Goal: Information Seeking & Learning: Learn about a topic

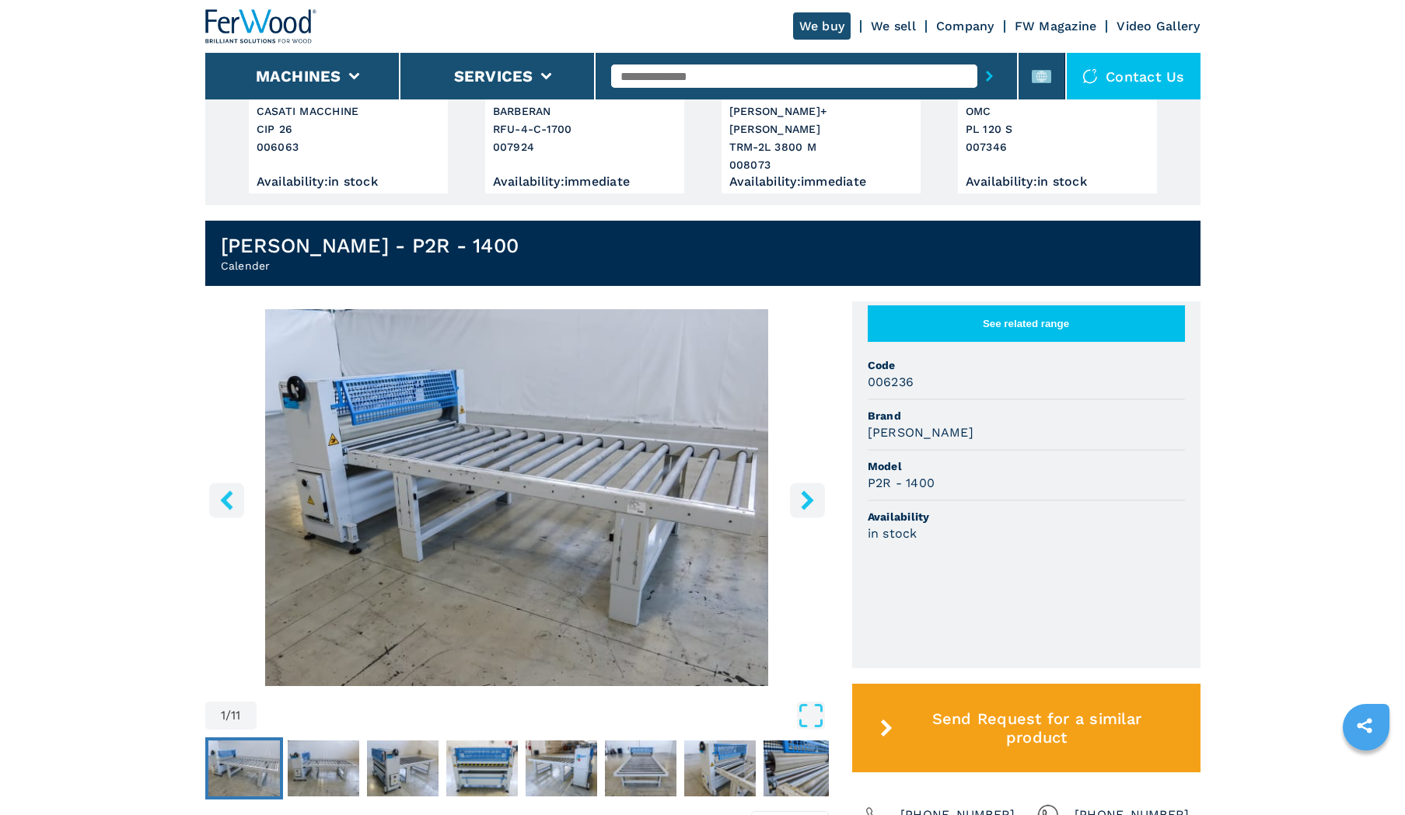
scroll to position [285, 0]
click at [319, 752] on img "Go to Slide 2" at bounding box center [324, 769] width 72 height 56
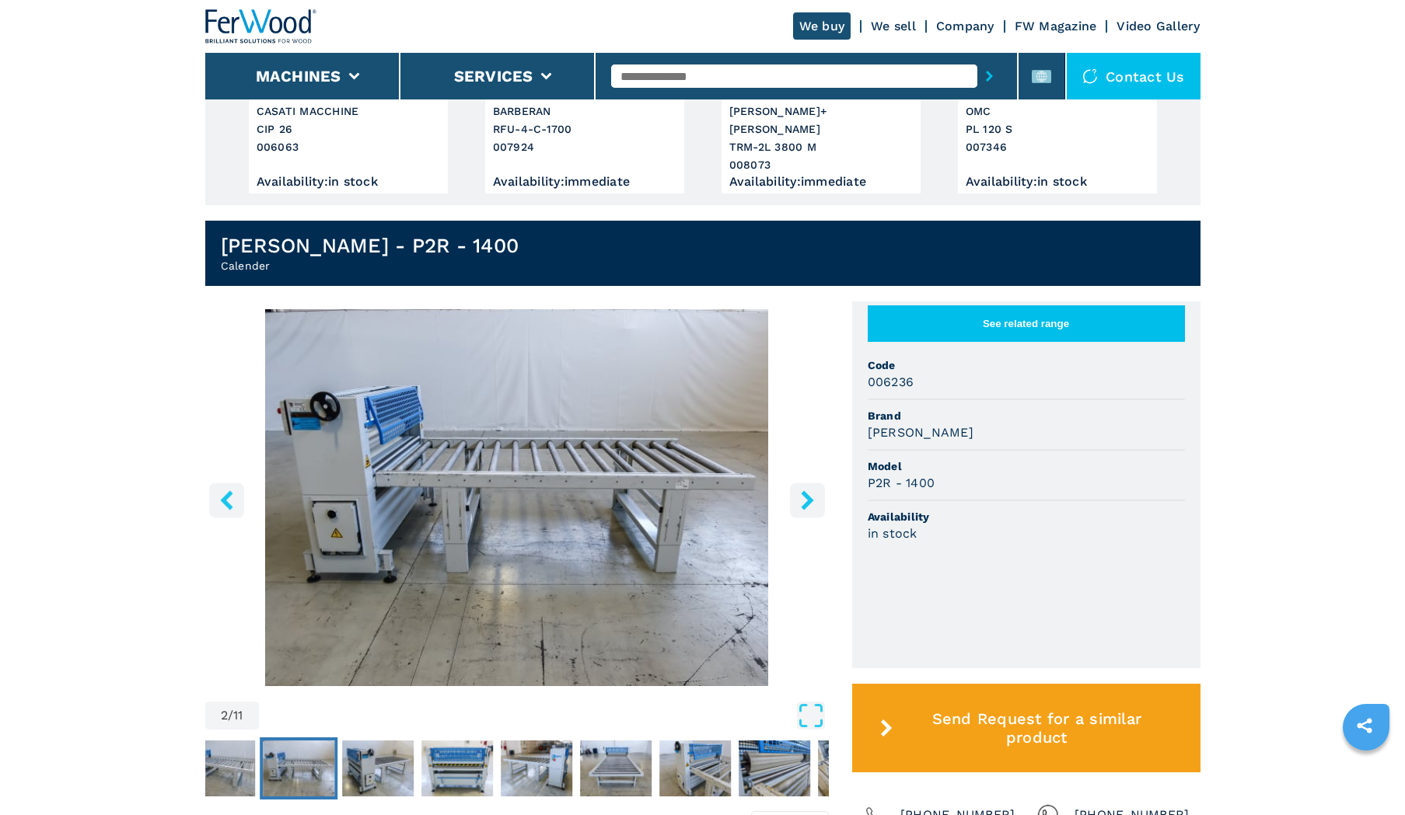
click at [376, 749] on img "Go to Slide 3" at bounding box center [378, 769] width 72 height 56
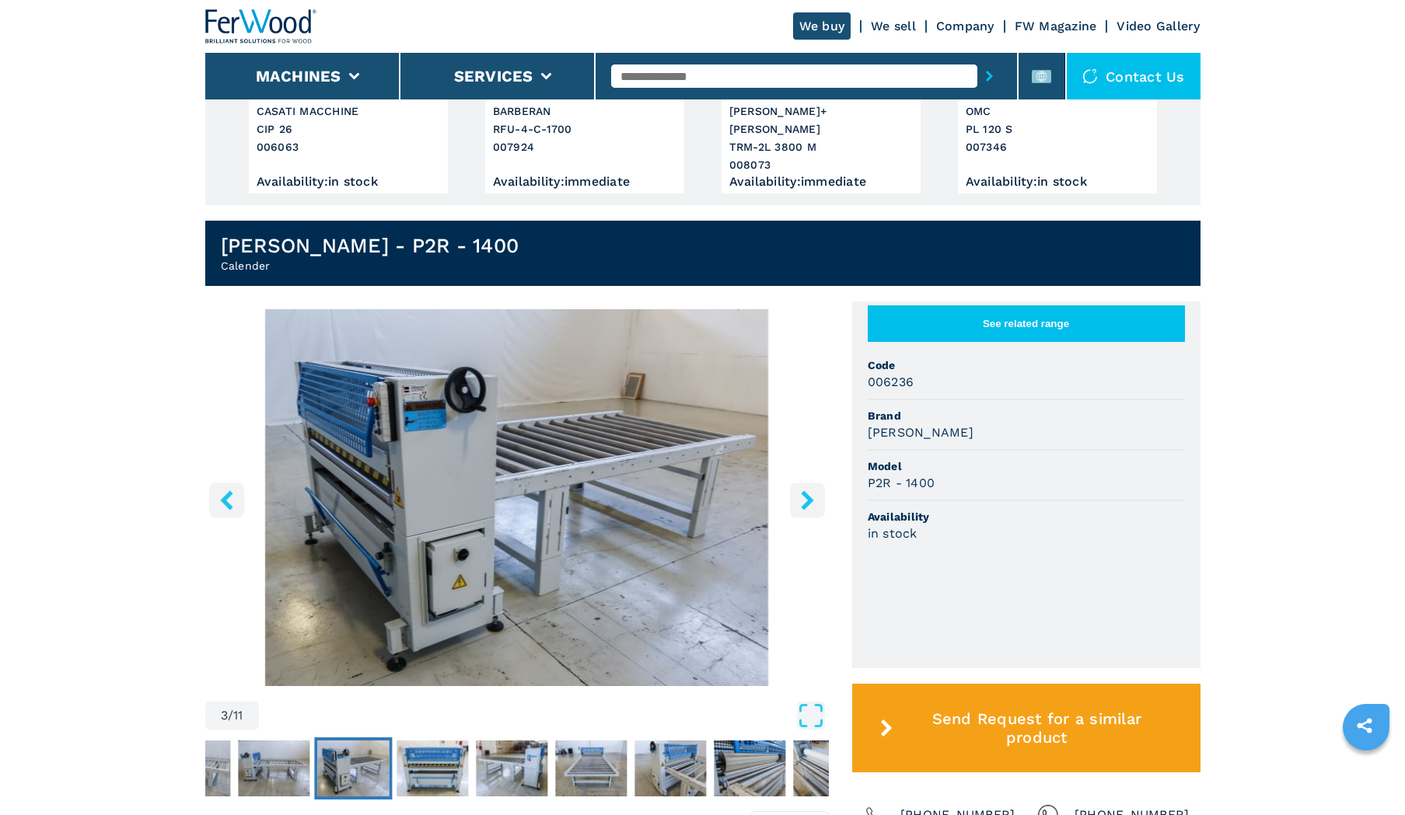
click at [402, 750] on img "Go to Slide 4" at bounding box center [432, 769] width 72 height 56
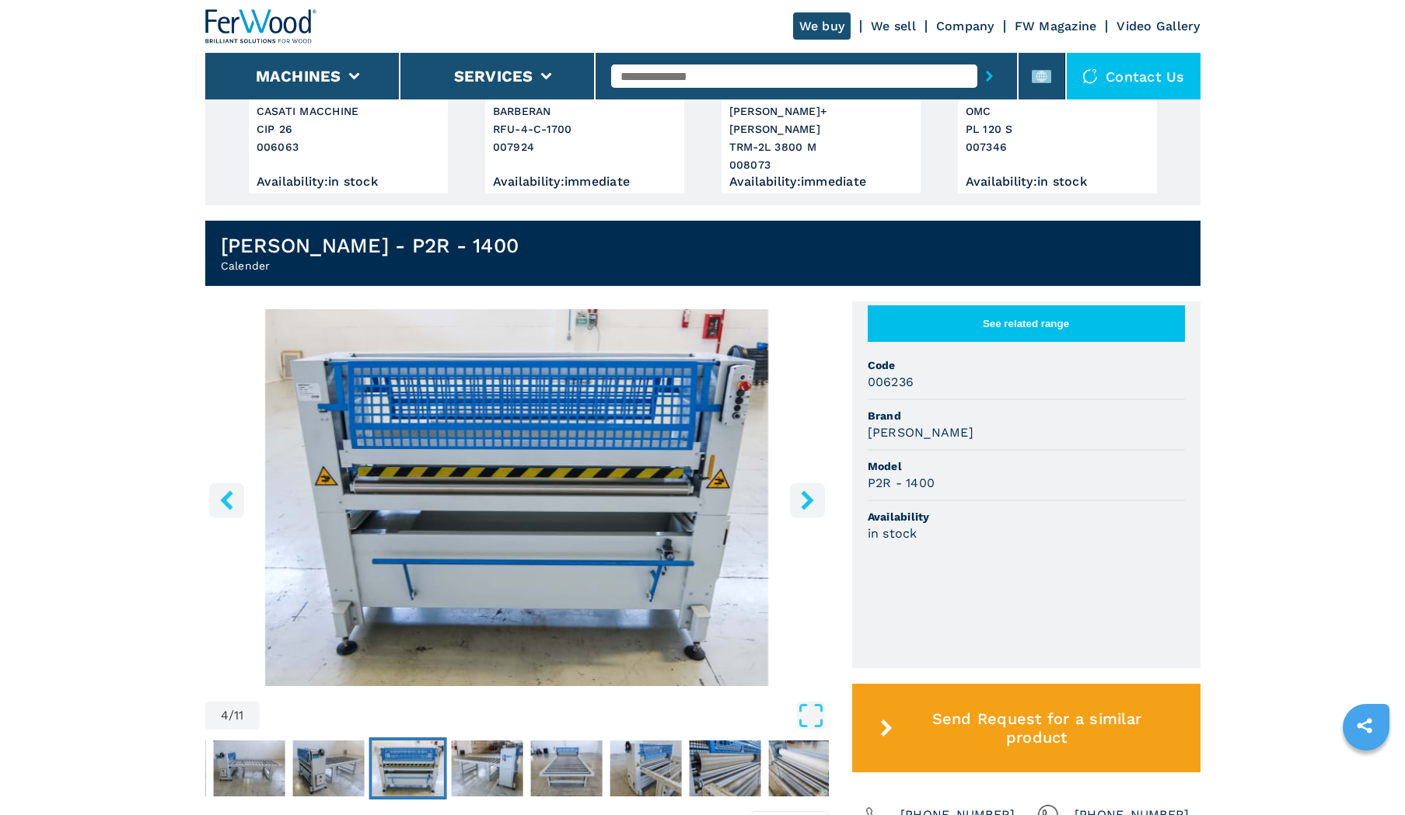
click at [488, 742] on img "Go to Slide 5" at bounding box center [487, 769] width 72 height 56
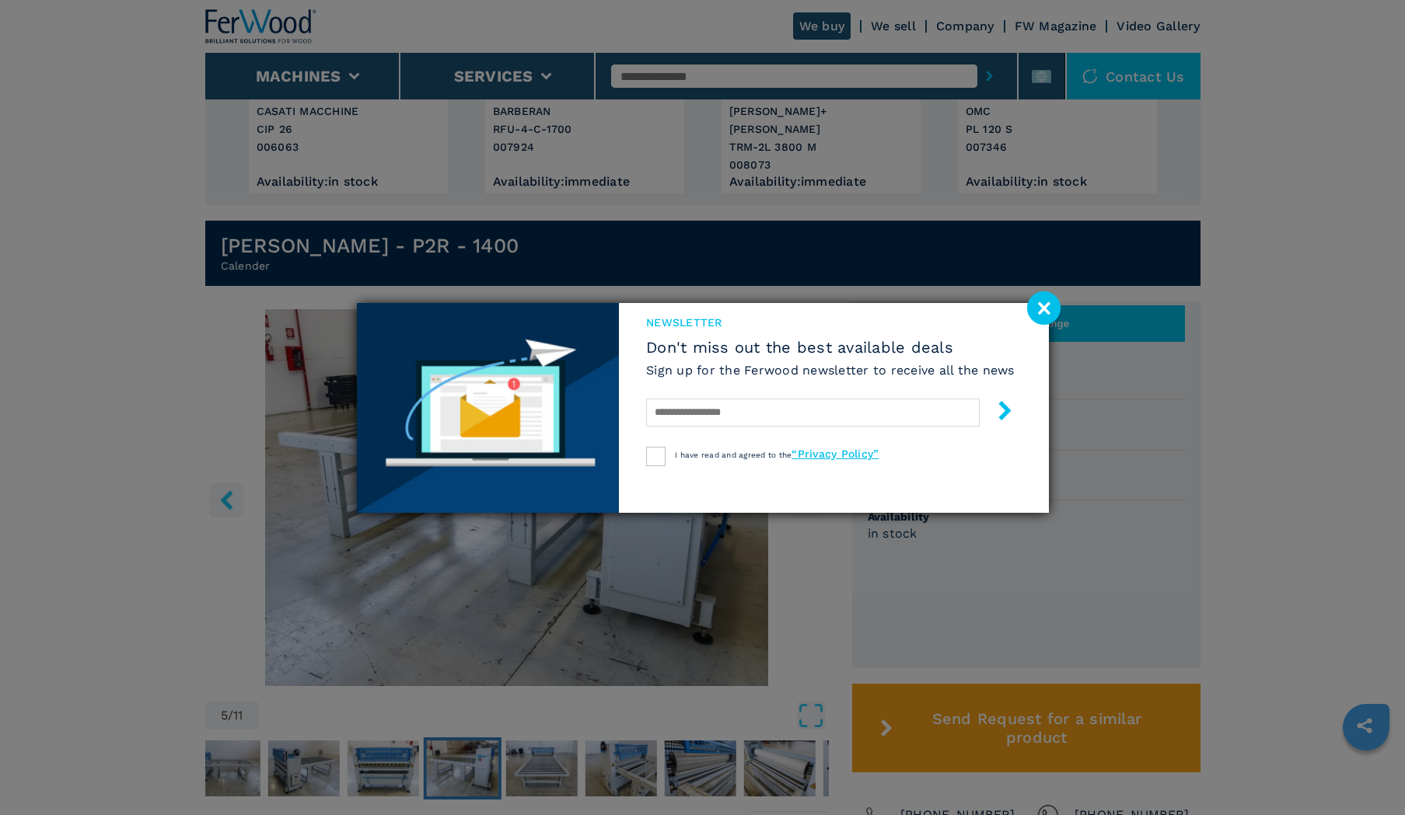
click at [1046, 306] on image at bounding box center [1043, 307] width 33 height 33
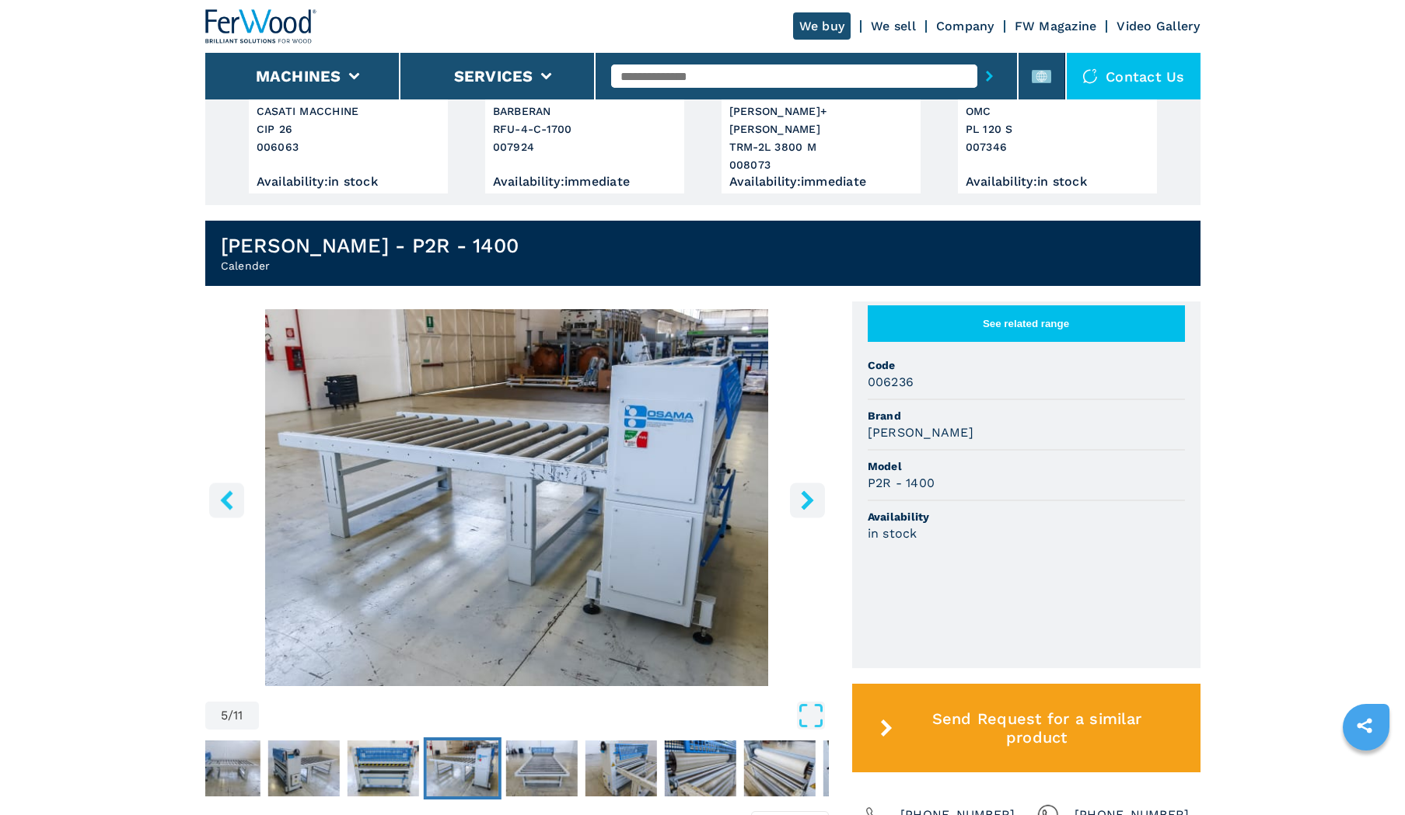
click at [540, 750] on img "Go to Slide 6" at bounding box center [541, 769] width 72 height 56
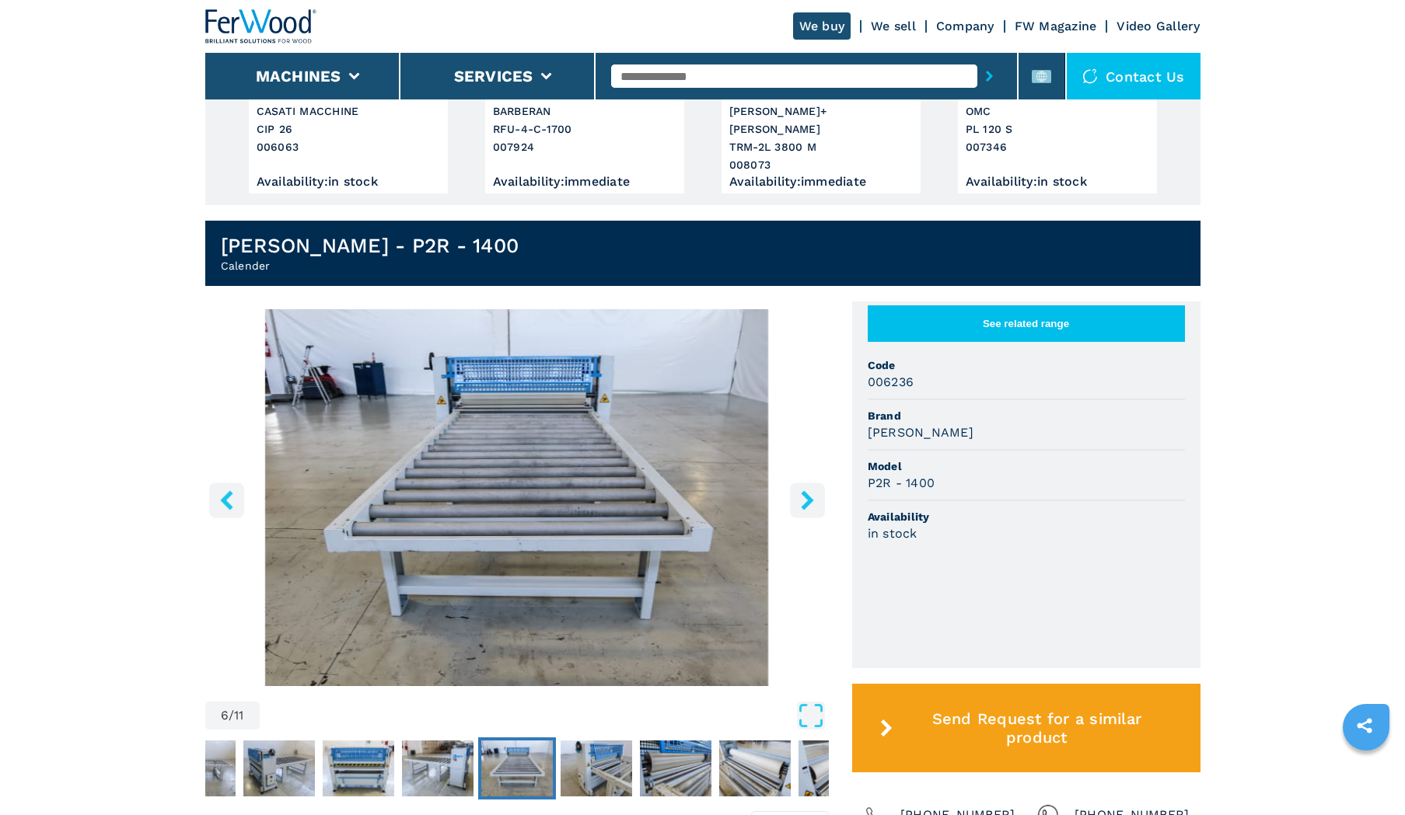
click at [590, 753] on img "Go to Slide 7" at bounding box center [596, 769] width 72 height 56
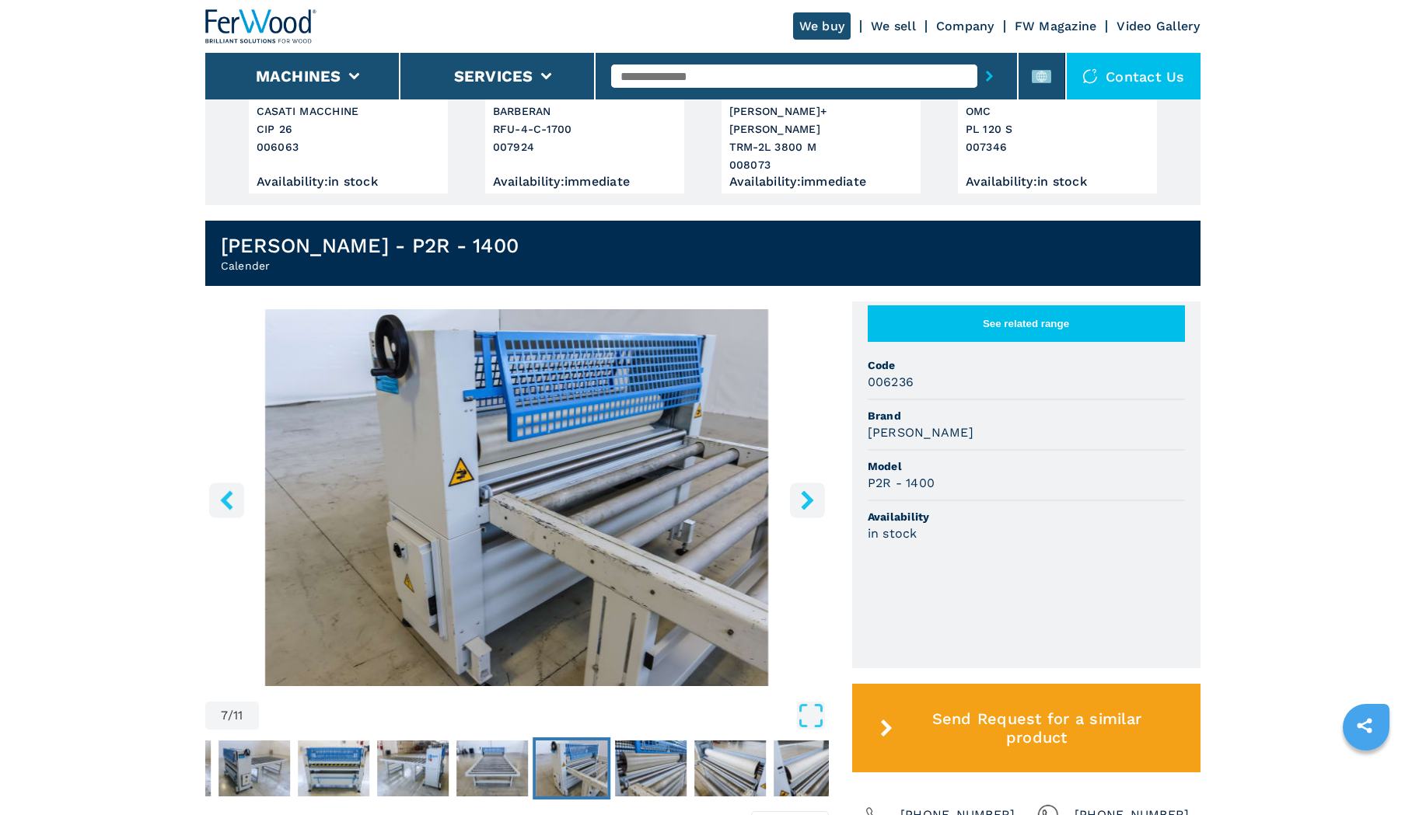
click at [644, 762] on img "Go to Slide 8" at bounding box center [651, 769] width 72 height 56
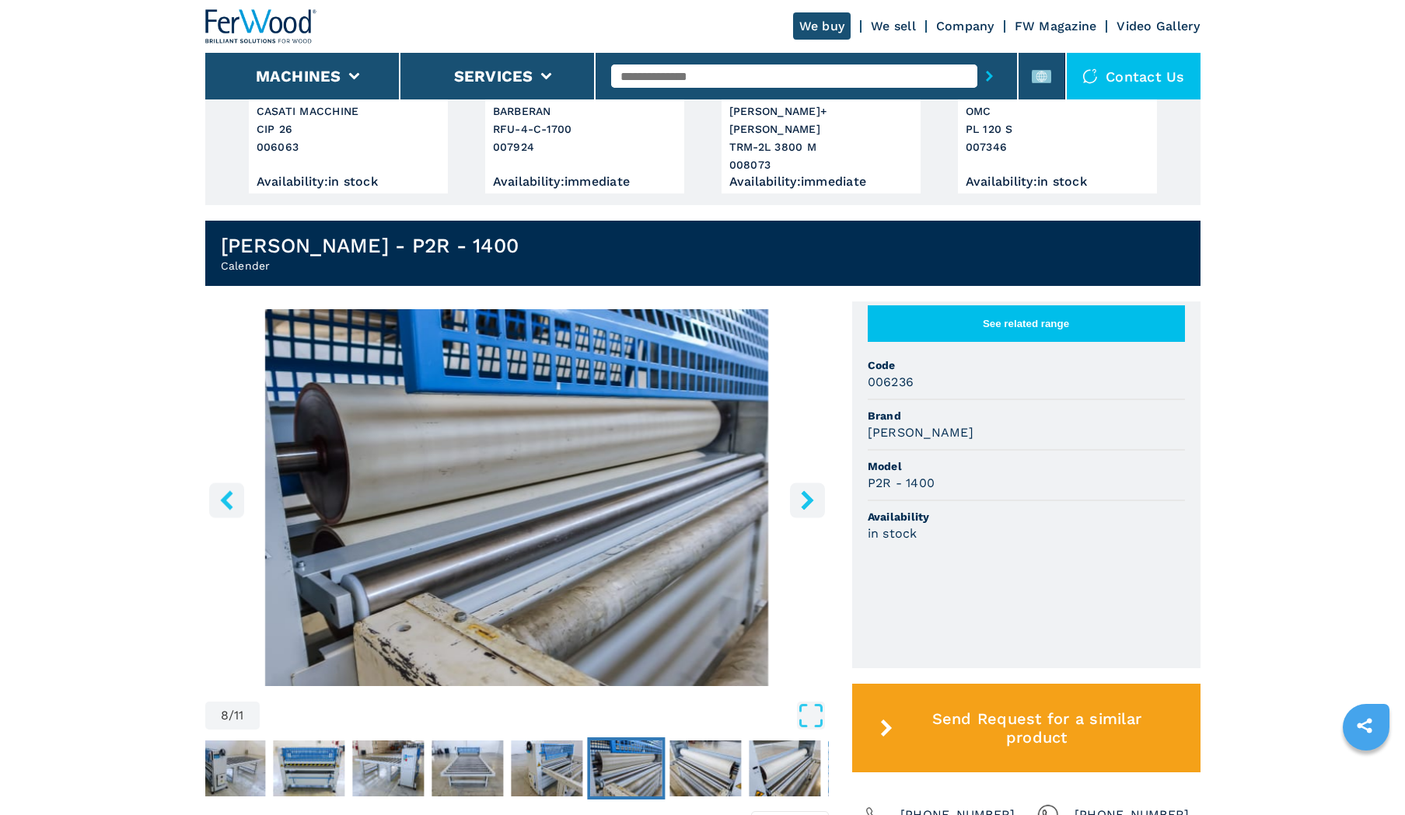
click at [703, 759] on img "Go to Slide 9" at bounding box center [705, 769] width 72 height 56
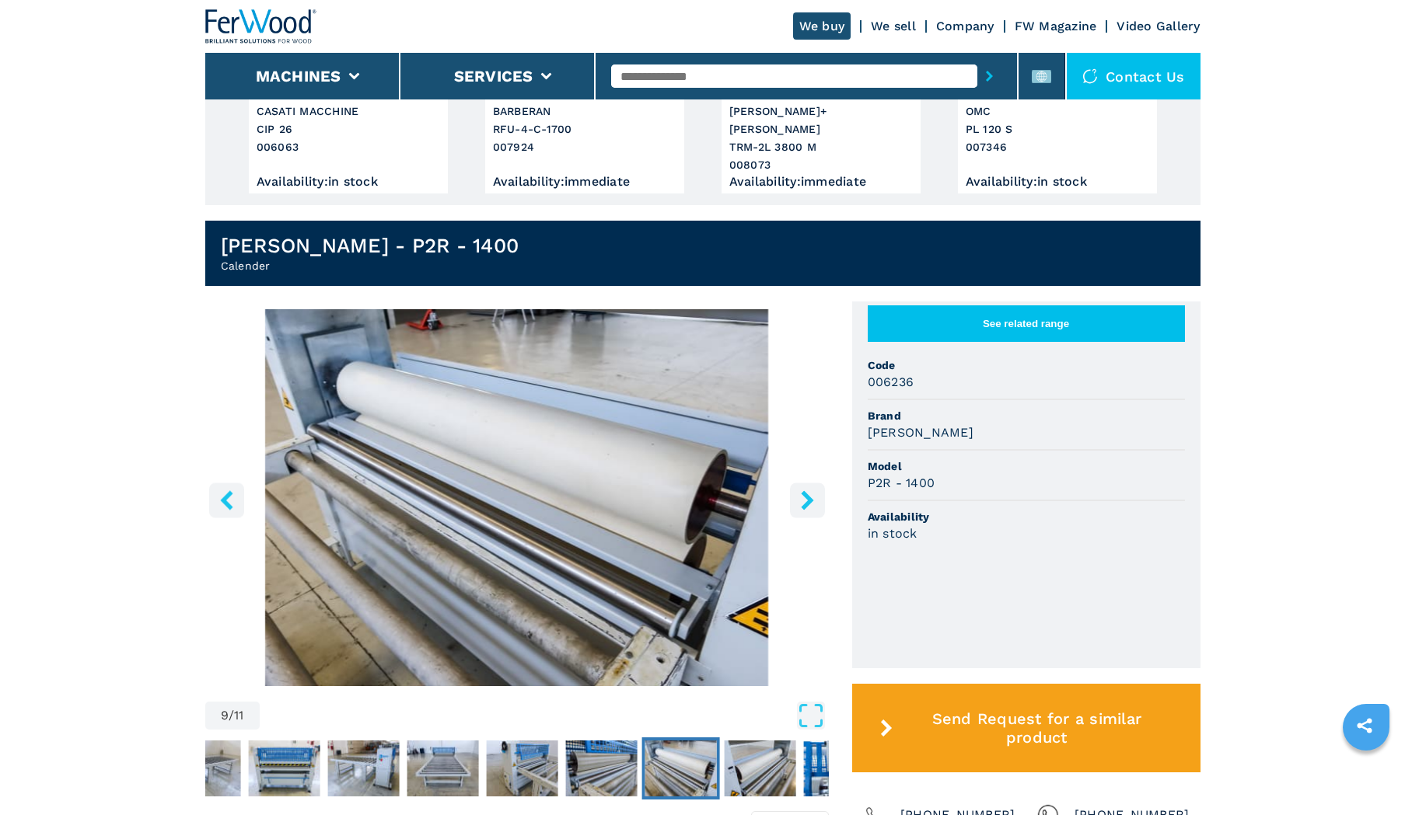
click at [766, 754] on img "Go to Slide 10" at bounding box center [760, 769] width 72 height 56
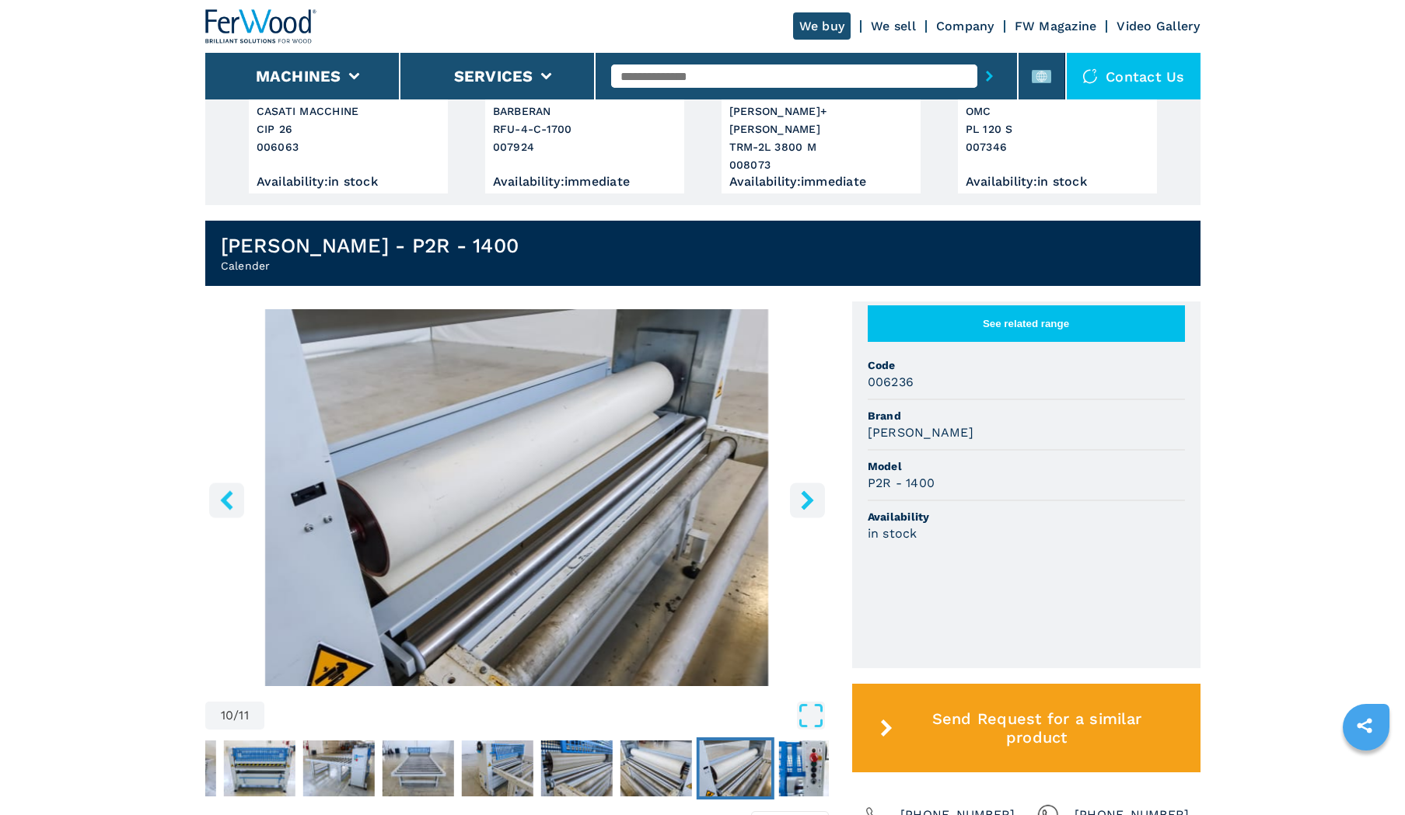
click at [793, 752] on img "Go to Slide 11" at bounding box center [814, 769] width 72 height 56
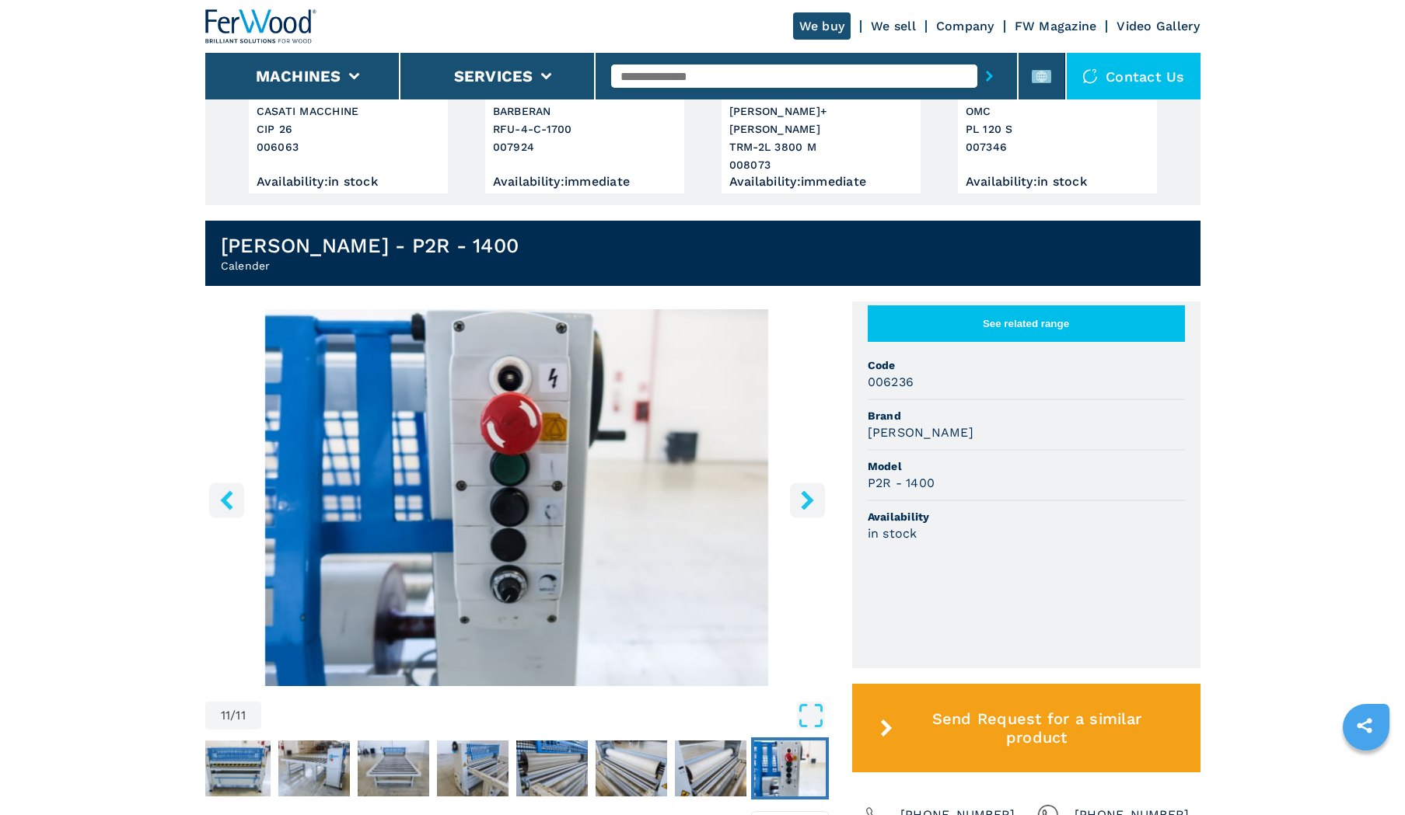
click at [793, 752] on img "Go to Slide 11" at bounding box center [790, 769] width 72 height 56
